Goal: Transaction & Acquisition: Purchase product/service

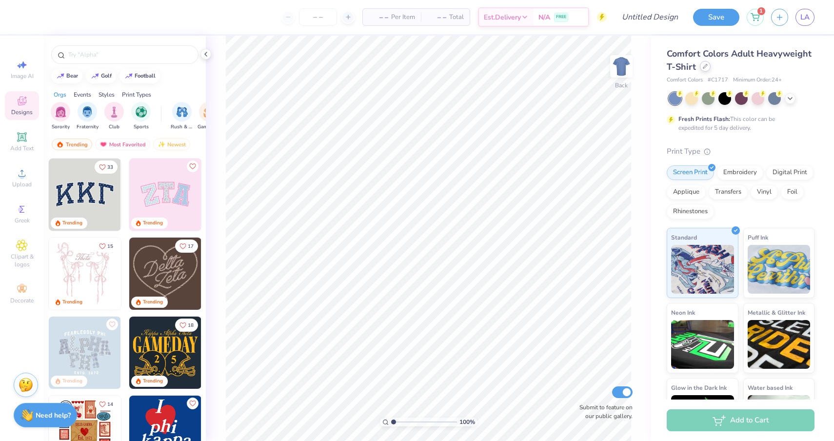
click at [705, 65] on icon at bounding box center [705, 66] width 5 height 5
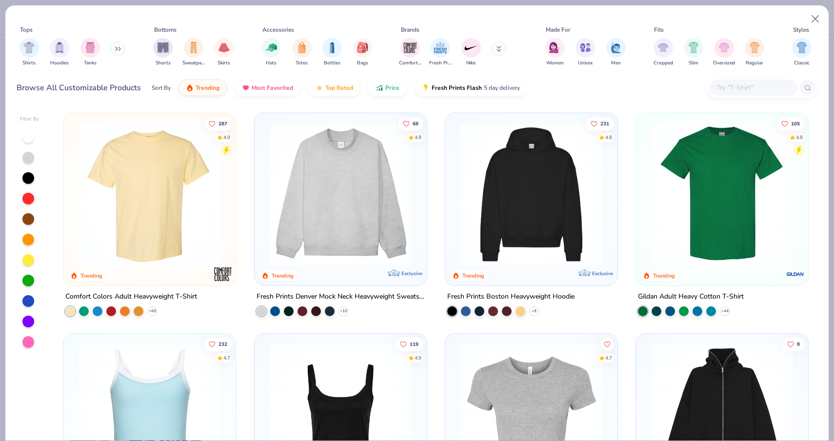
click at [281, 27] on div "Accessories" at bounding box center [278, 29] width 32 height 9
click at [364, 41] on img "filter for Bags" at bounding box center [362, 46] width 11 height 11
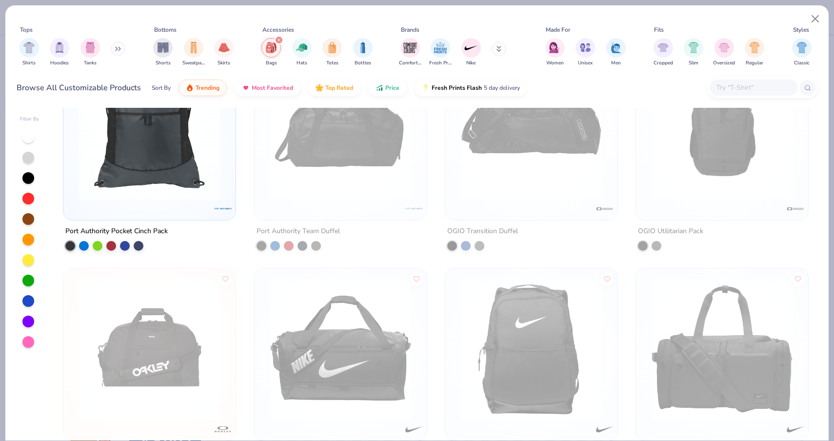
scroll to position [880, 0]
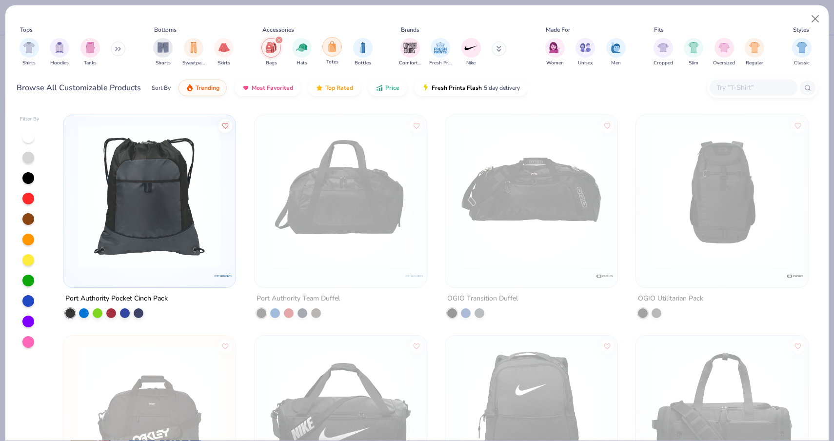
click at [329, 42] on img "filter for Totes" at bounding box center [332, 46] width 11 height 11
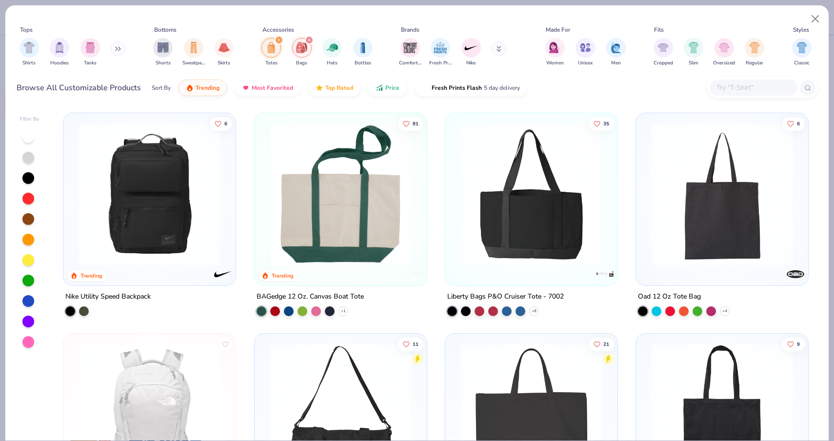
click at [351, 186] on img at bounding box center [340, 194] width 153 height 143
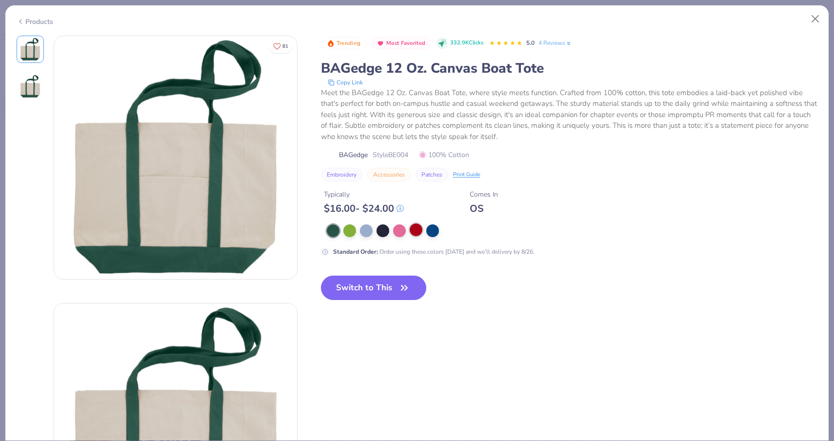
click at [413, 228] on div at bounding box center [416, 229] width 13 height 13
